Goal: Task Accomplishment & Management: Use online tool/utility

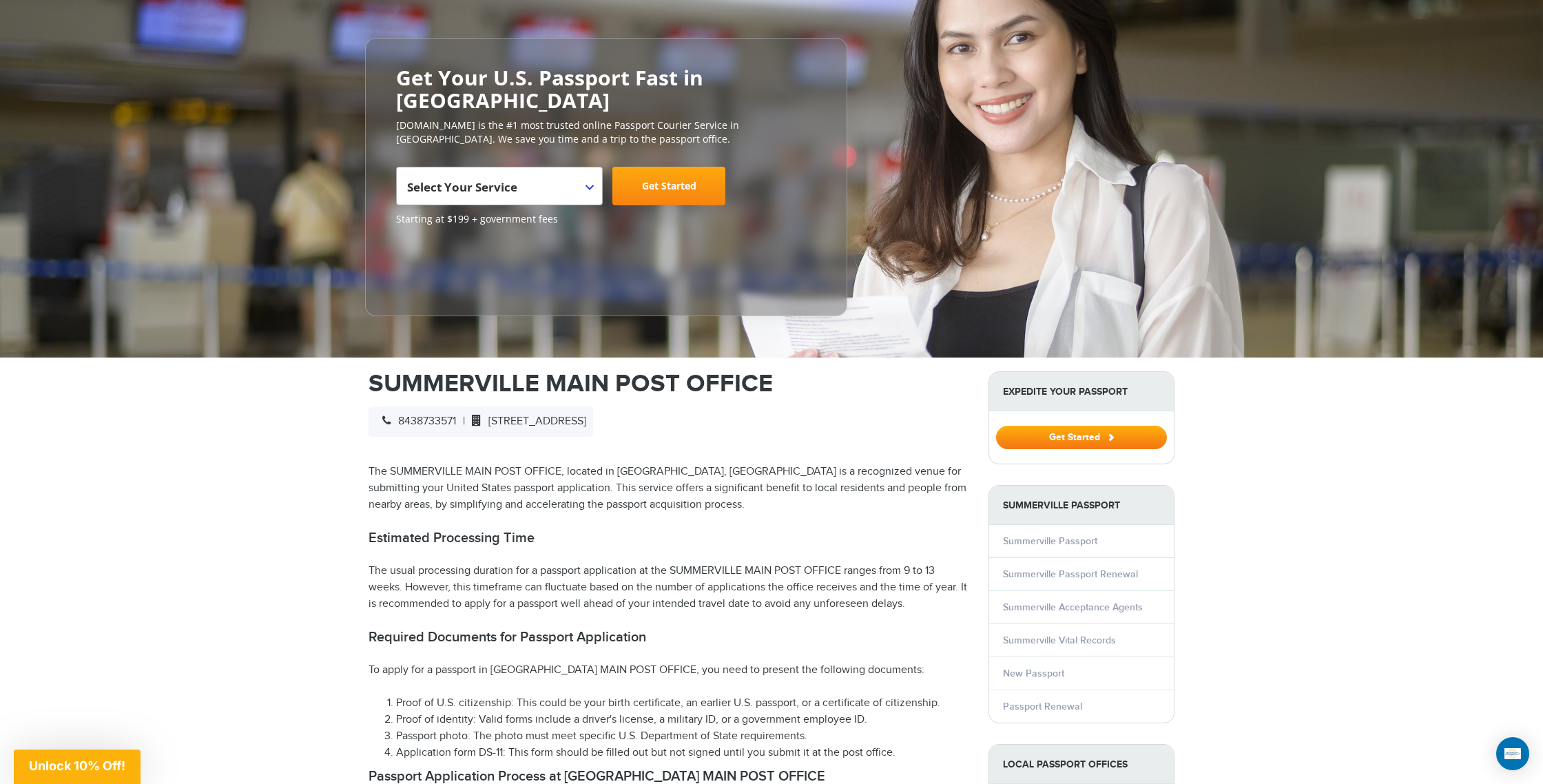
scroll to position [123, 0]
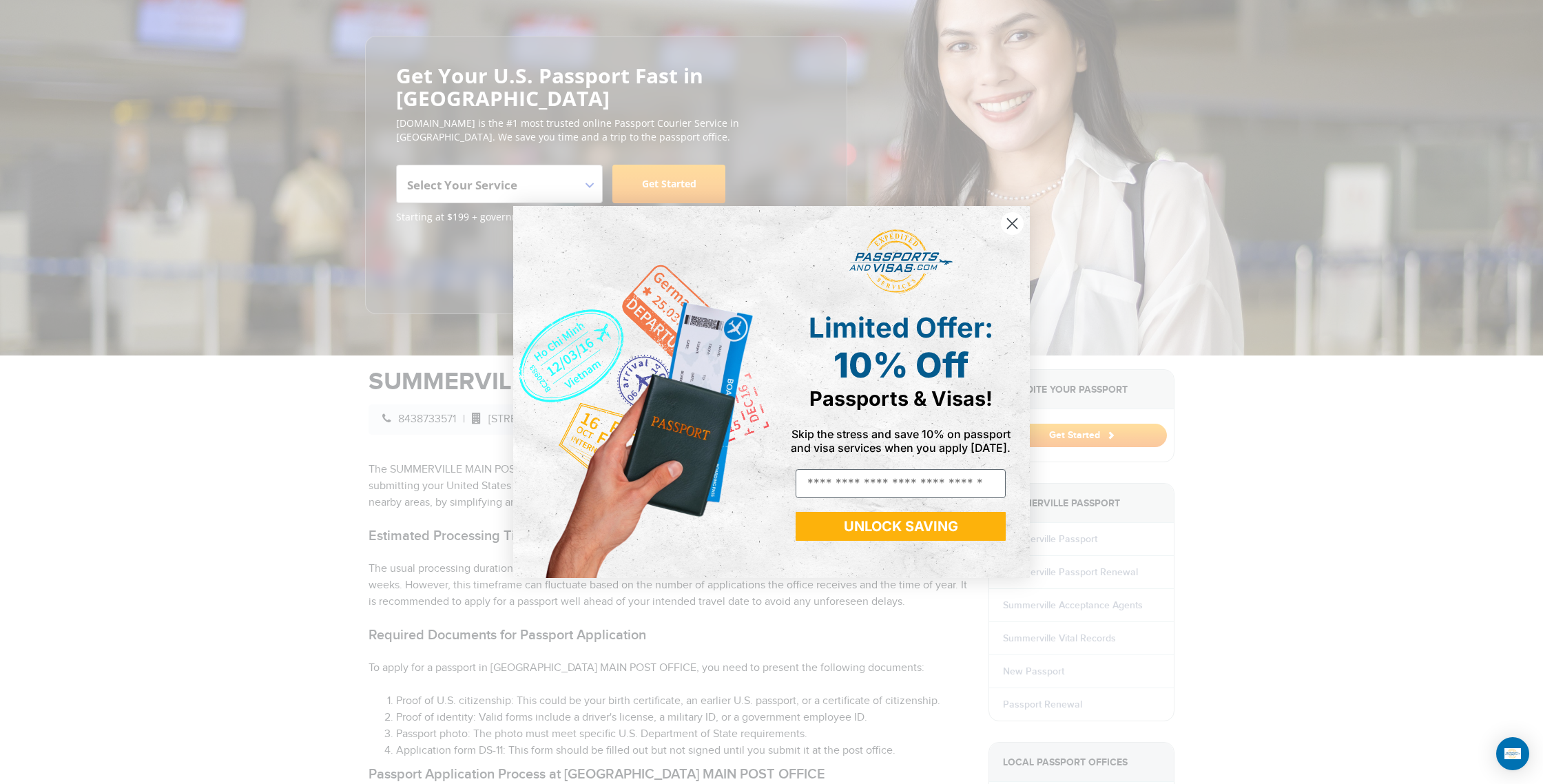
click at [1015, 221] on circle "Close dialog" at bounding box center [1012, 223] width 23 height 23
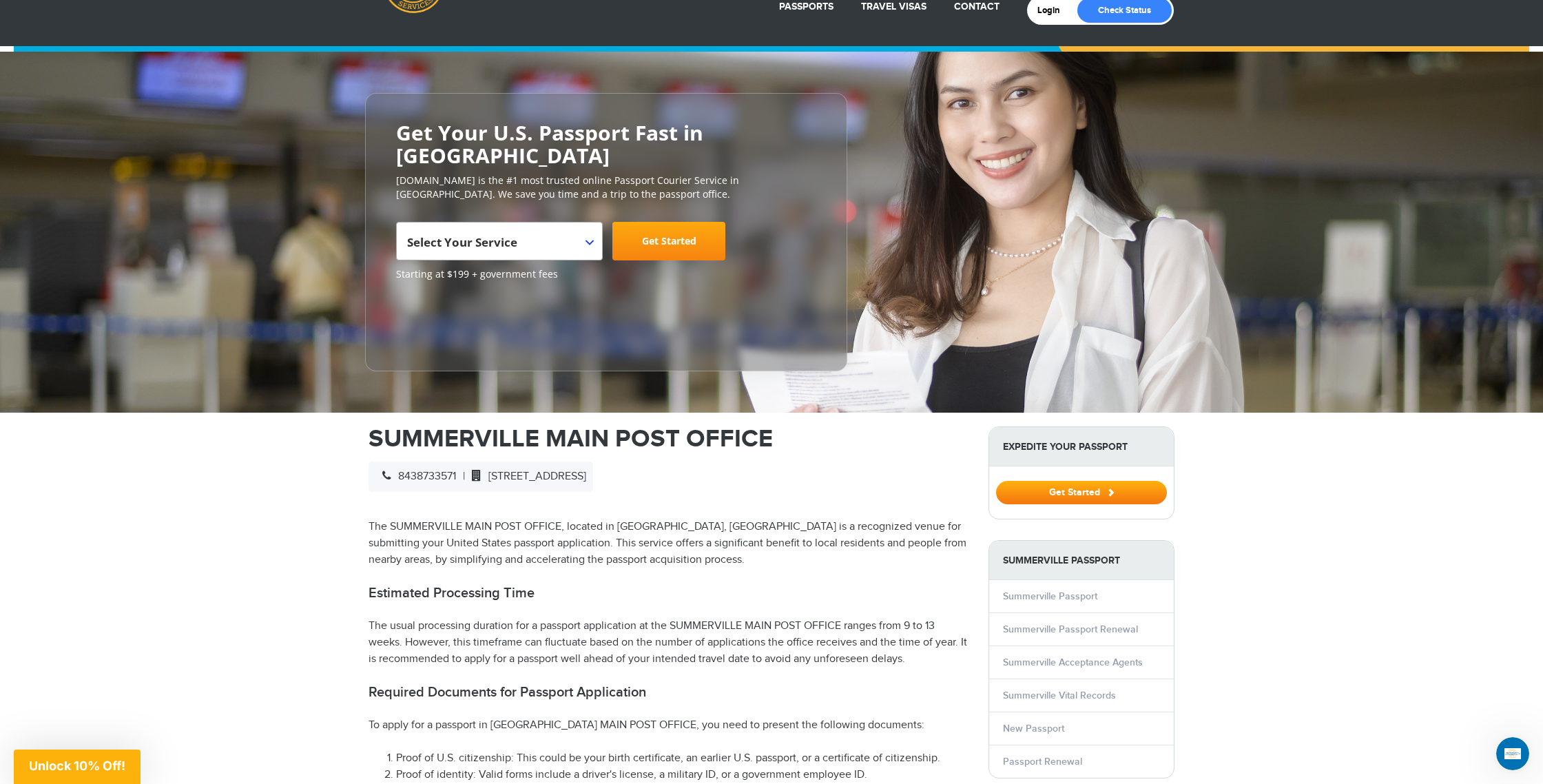
scroll to position [0, 0]
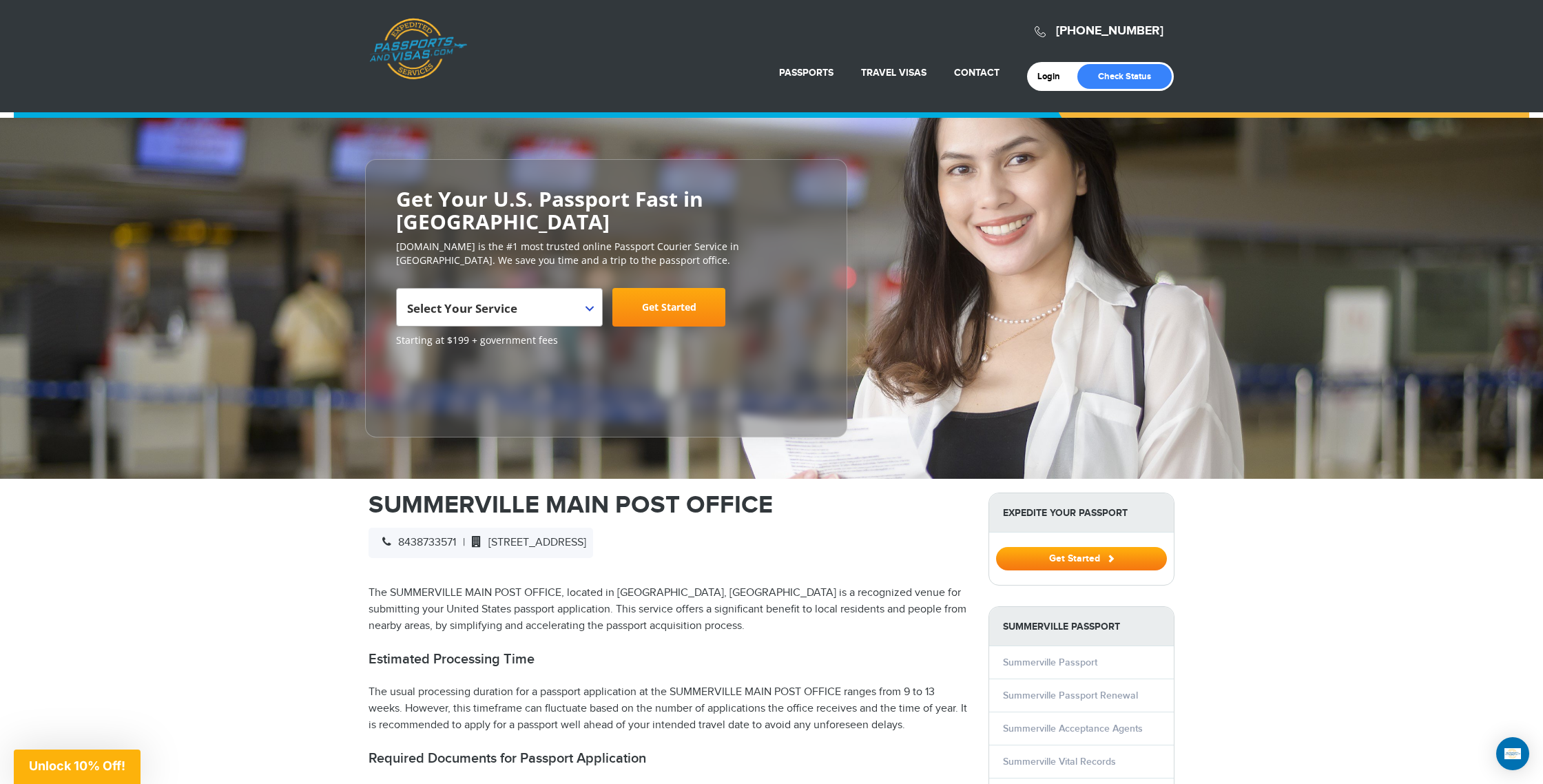
click at [529, 315] on span "Select Your Service" at bounding box center [498, 313] width 182 height 39
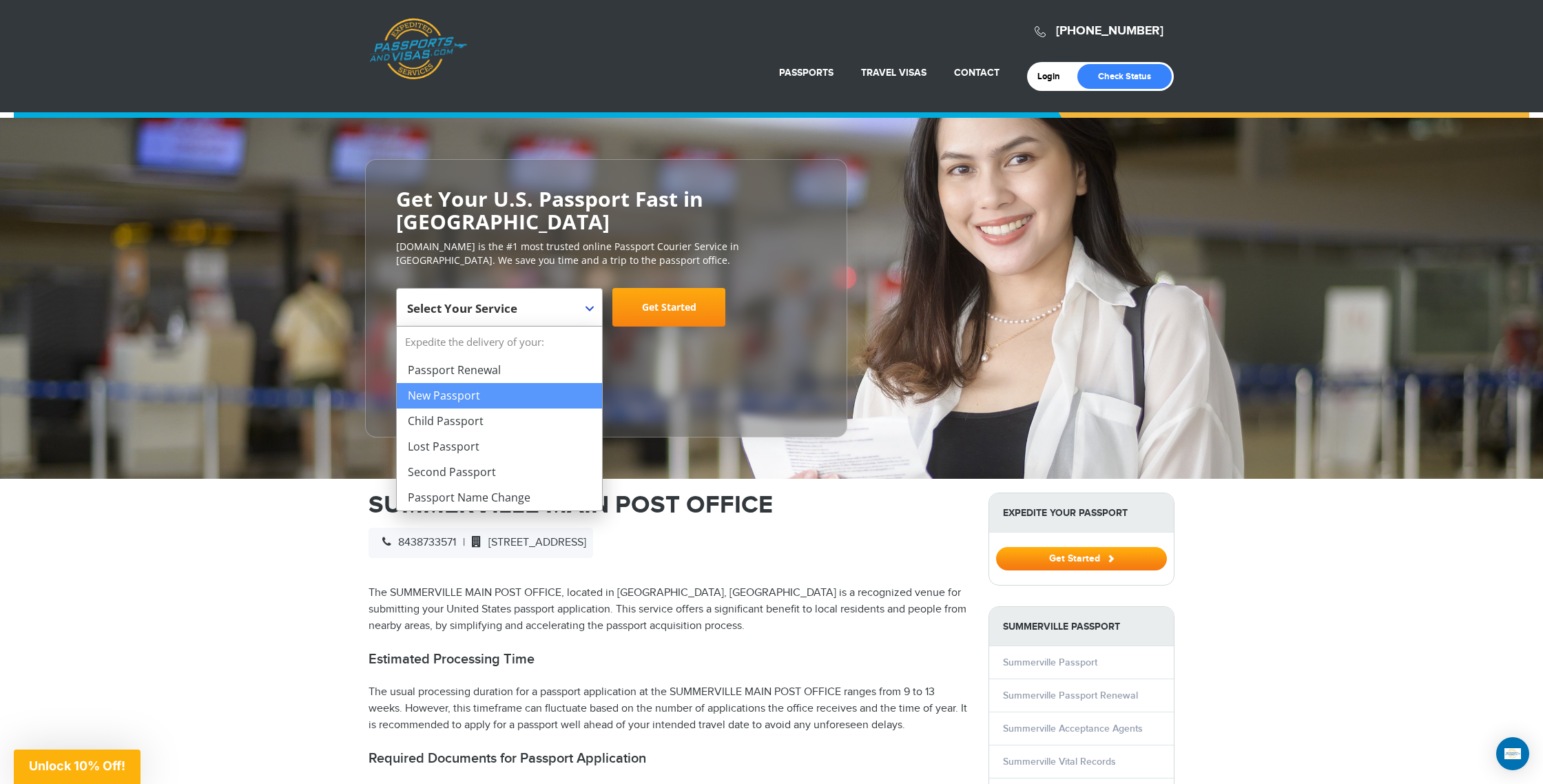
scroll to position [2, 0]
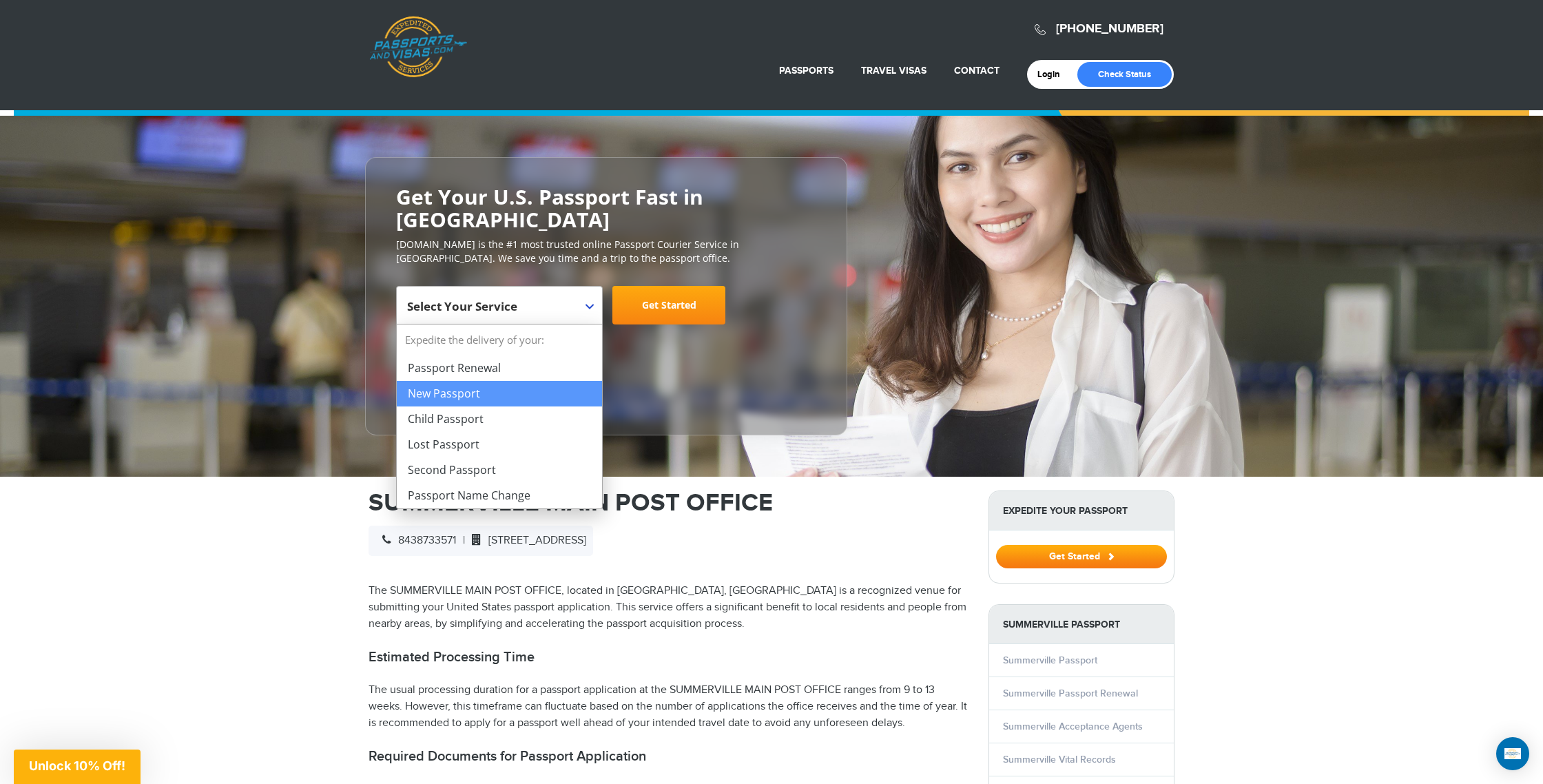
select select "**********"
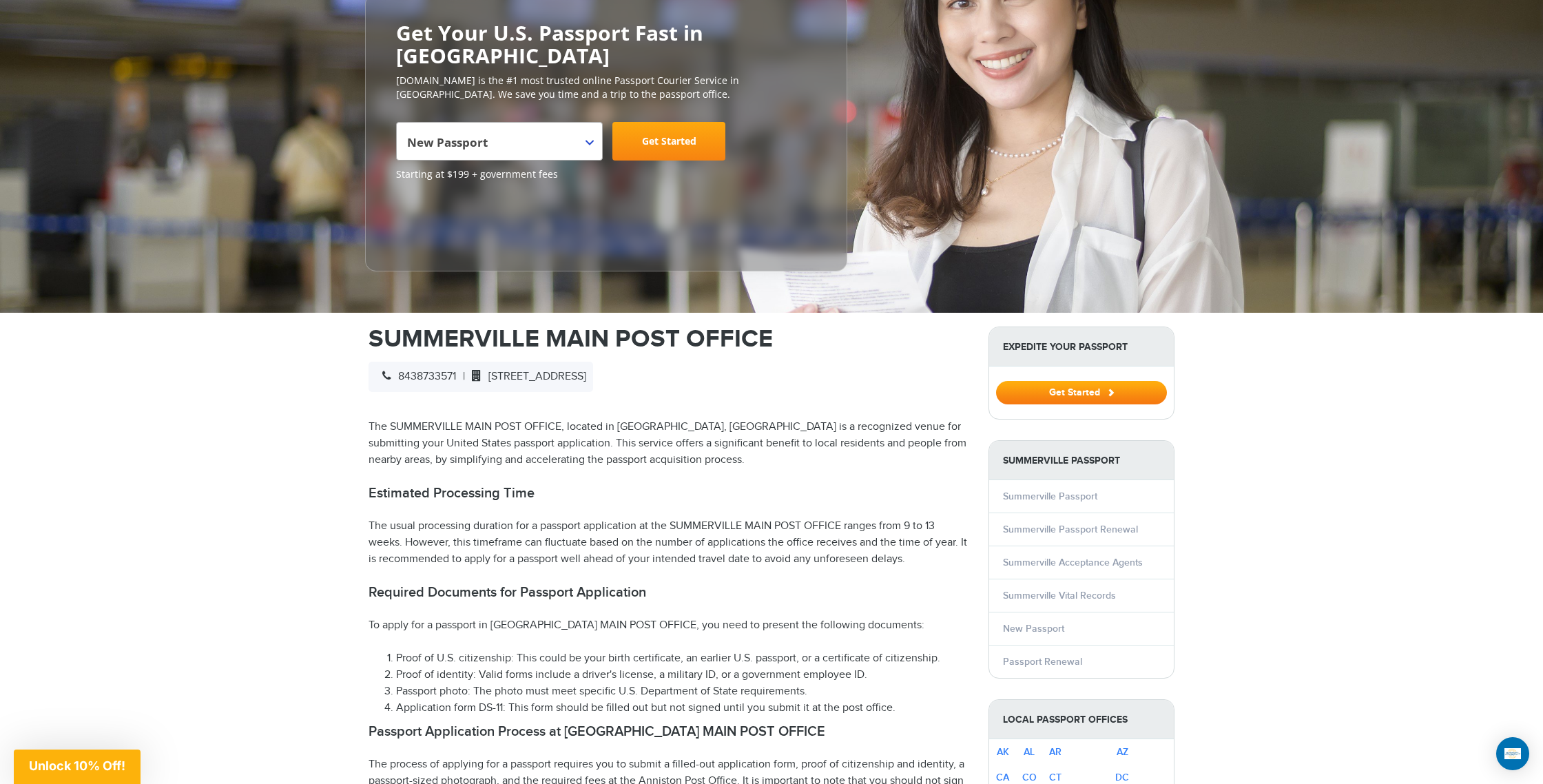
scroll to position [0, 0]
